Goal: Information Seeking & Learning: Learn about a topic

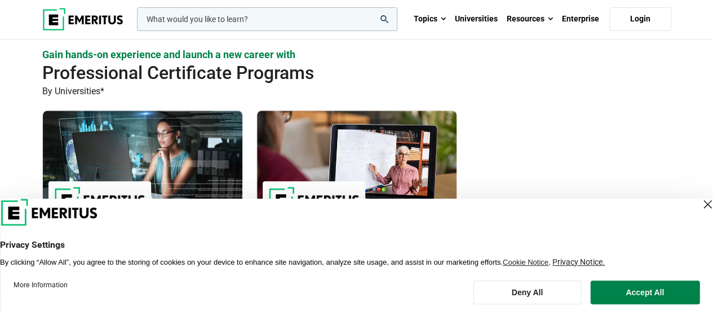
click at [700, 201] on div "Close Layer" at bounding box center [708, 204] width 16 height 16
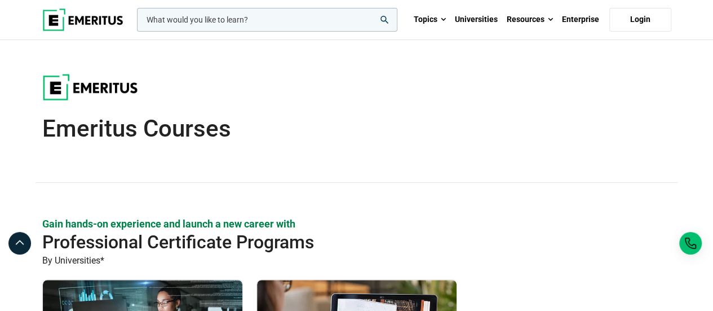
click at [188, 21] on input "woocommerce-product-search-field-0" at bounding box center [267, 20] width 260 height 24
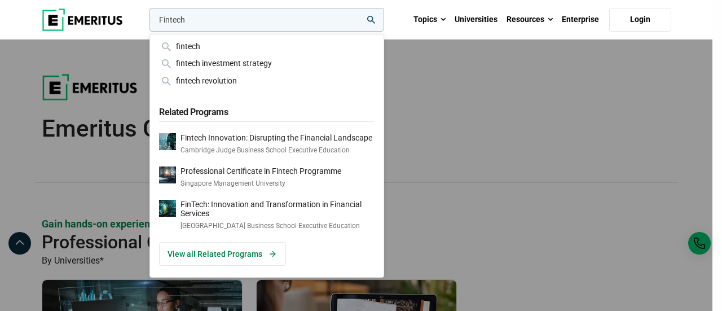
type input "Fintech"
click at [370, 20] on icon "search" at bounding box center [371, 20] width 8 height 8
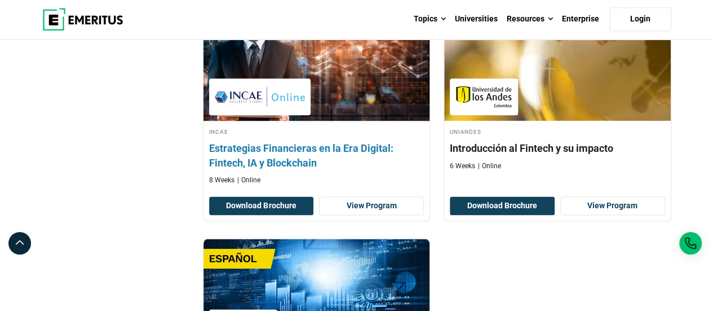
scroll to position [507, 0]
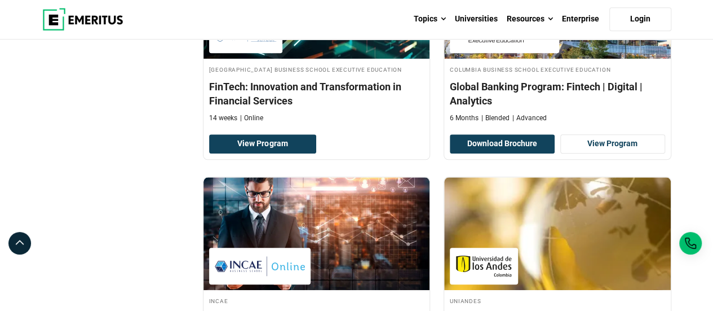
click at [76, 114] on div "Filter Filters Topic Business Analytics ( 1 ) Finance ( 6 ) Leadership ( 1 ) Te…" at bounding box center [116, 177] width 161 height 1023
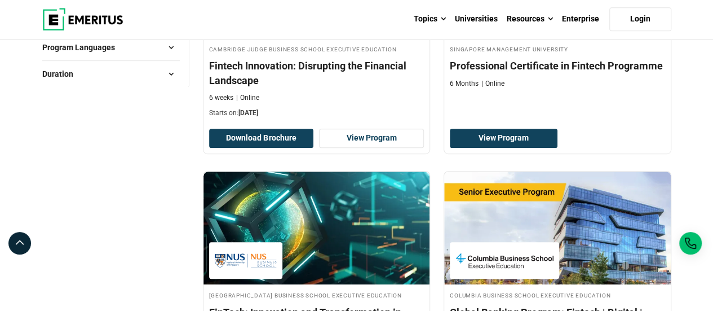
scroll to position [0, 0]
